Goal: Task Accomplishment & Management: Manage account settings

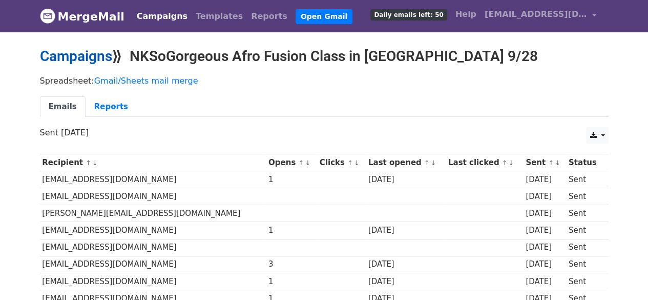
click at [92, 54] on link "Campaigns" at bounding box center [76, 56] width 72 height 17
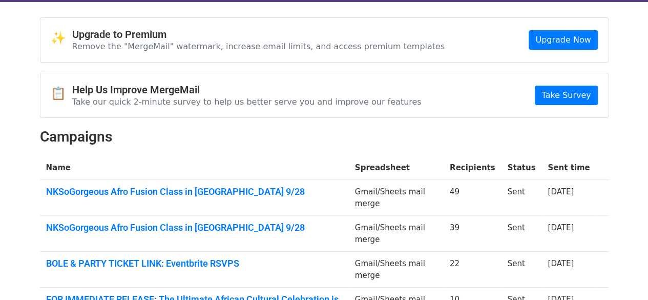
scroll to position [51, 0]
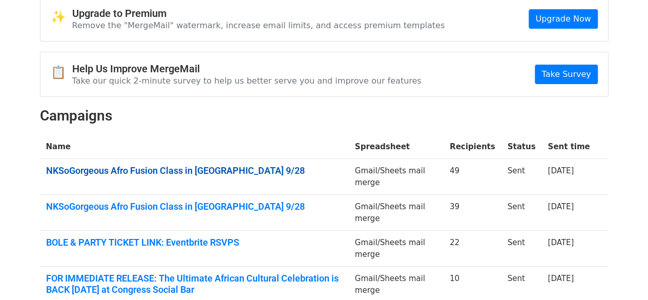
click at [247, 167] on link "NKSoGorgeous Afro Fusion Class in DURHAM 9/28" at bounding box center [194, 170] width 297 height 11
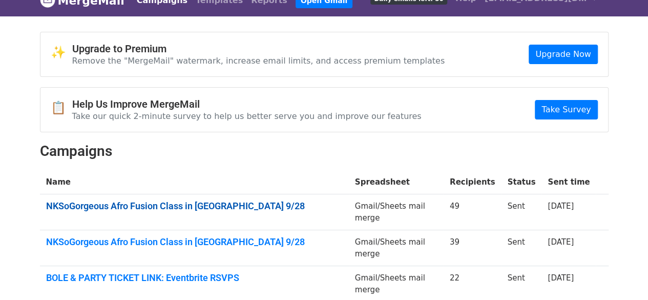
scroll to position [0, 0]
